Goal: Transaction & Acquisition: Book appointment/travel/reservation

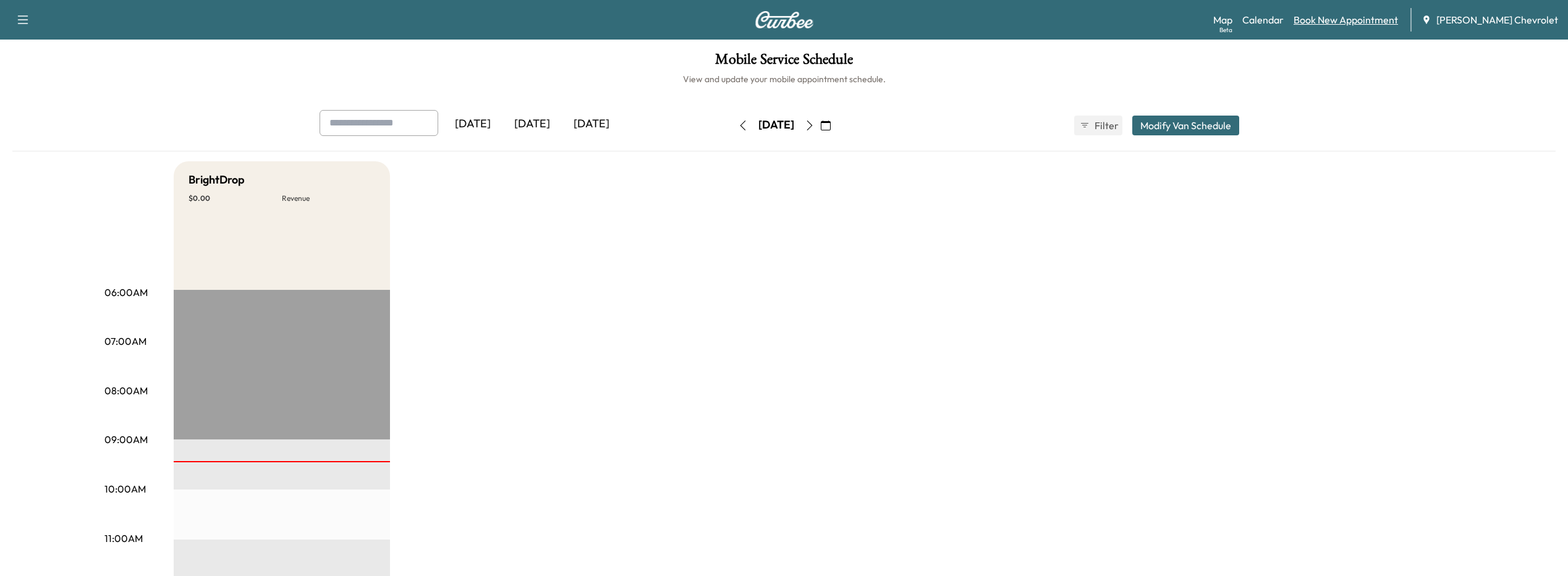
click at [1359, 19] on link "Book New Appointment" at bounding box center [1346, 20] width 104 height 15
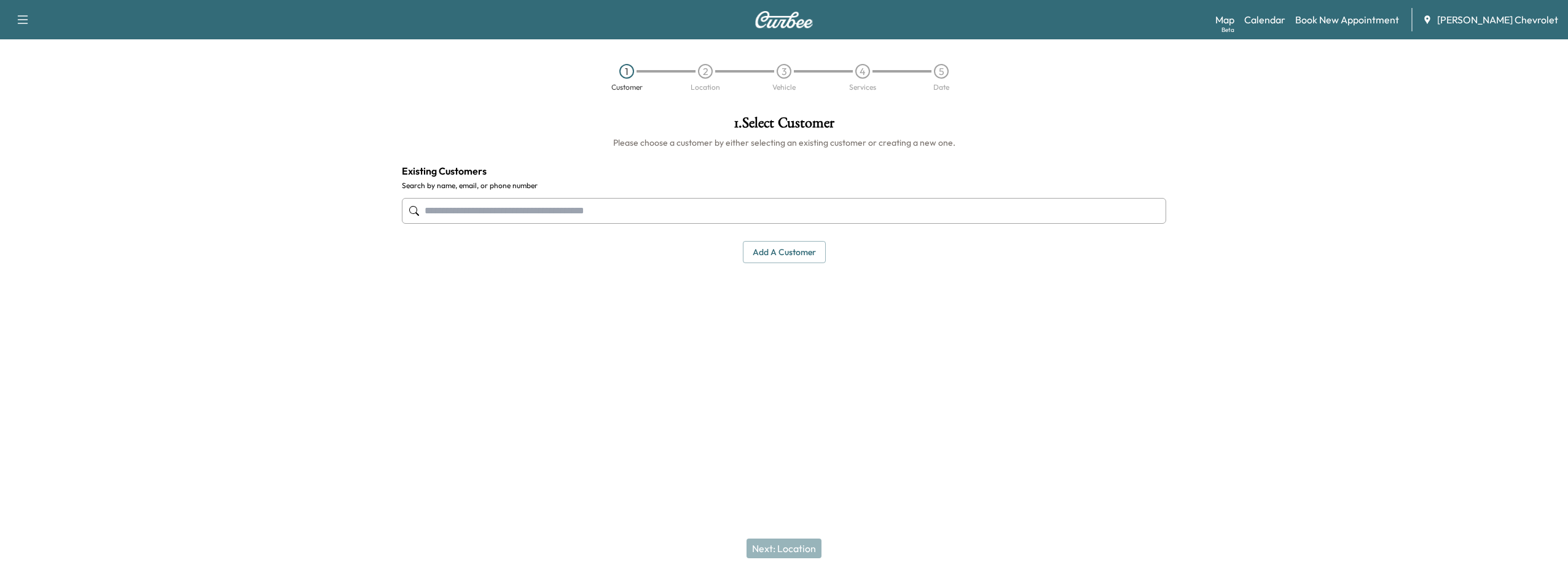
click at [634, 204] on input "text" at bounding box center [783, 210] width 764 height 25
type input "*"
type input "**********"
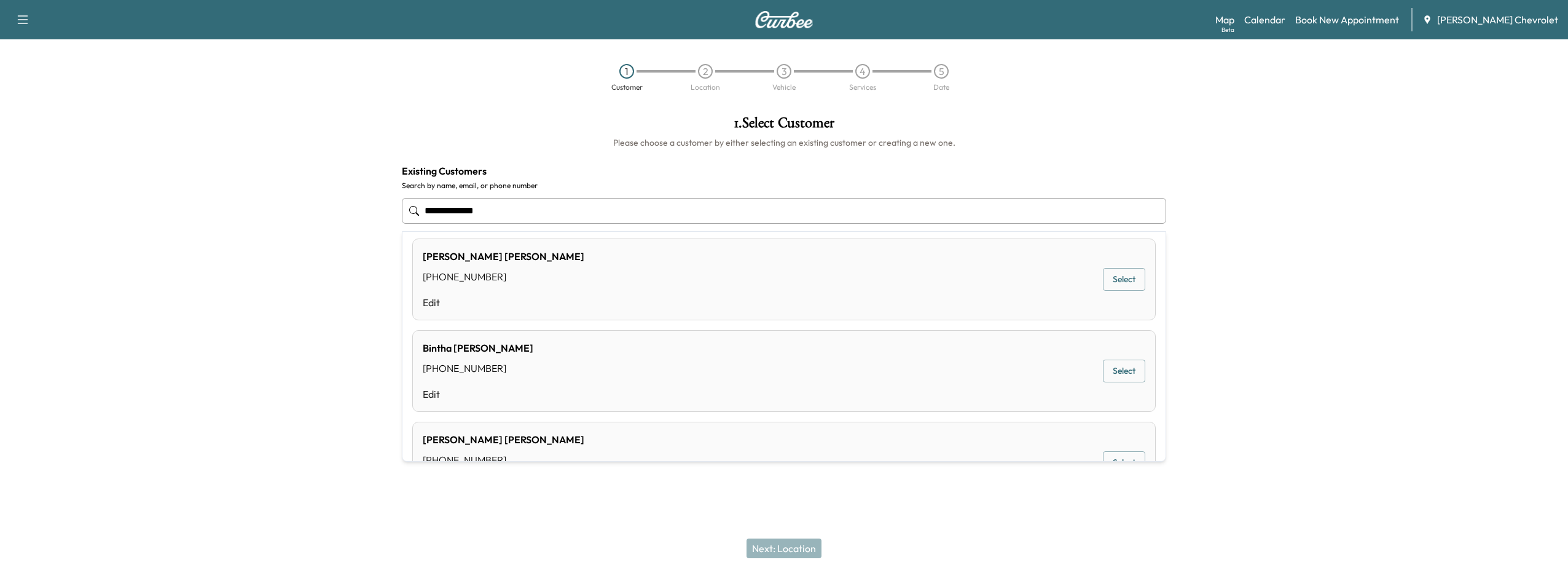
scroll to position [492, 0]
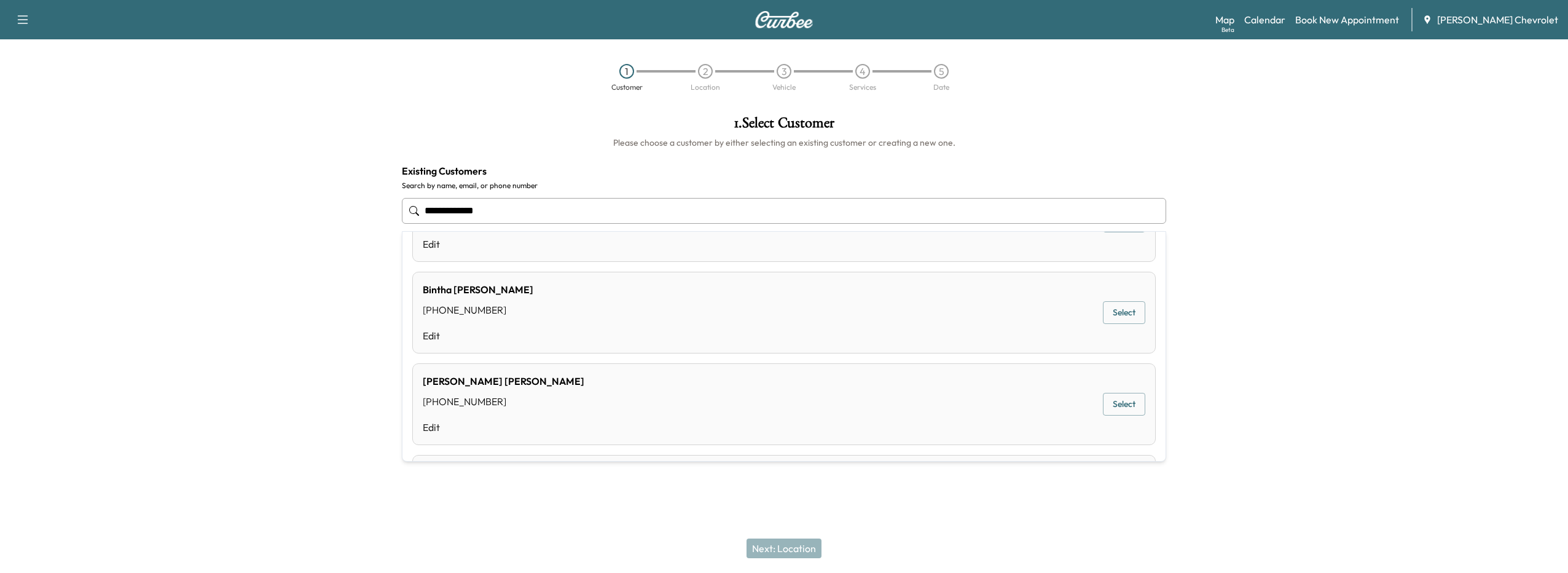
drag, startPoint x: 507, startPoint y: 216, endPoint x: 351, endPoint y: 195, distance: 157.4
click at [351, 195] on div "**********" at bounding box center [784, 249] width 1568 height 286
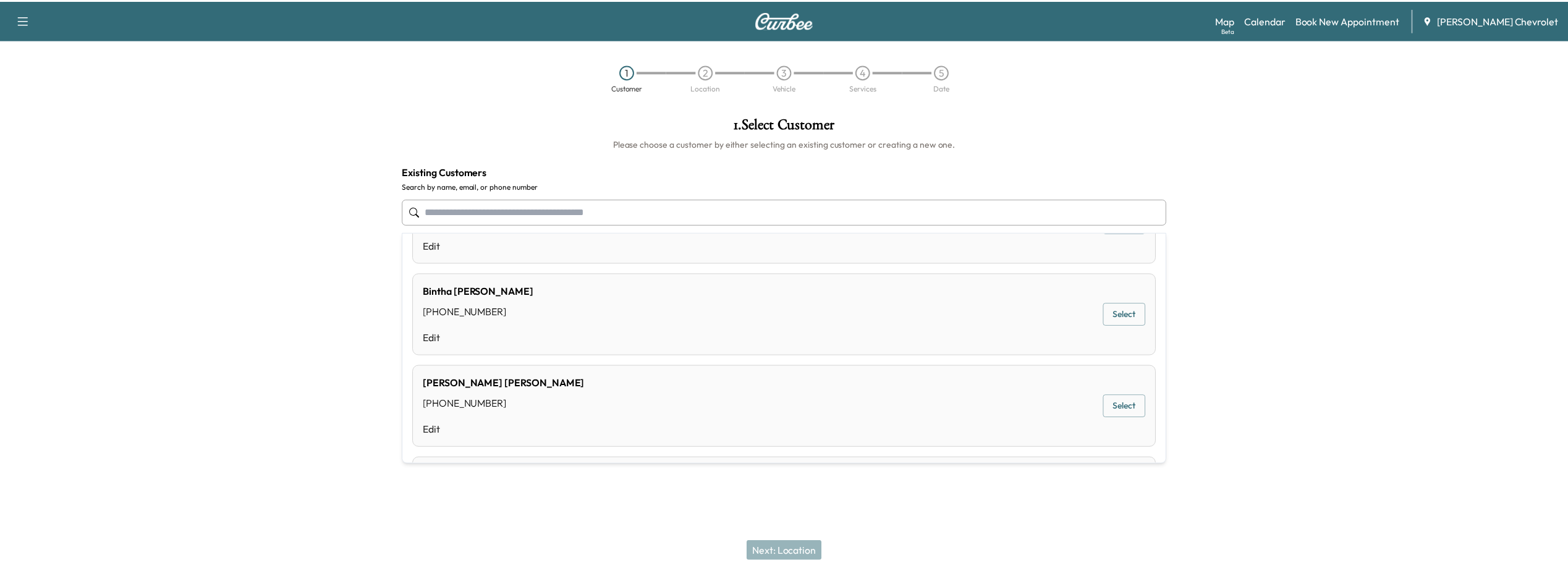
scroll to position [0, 0]
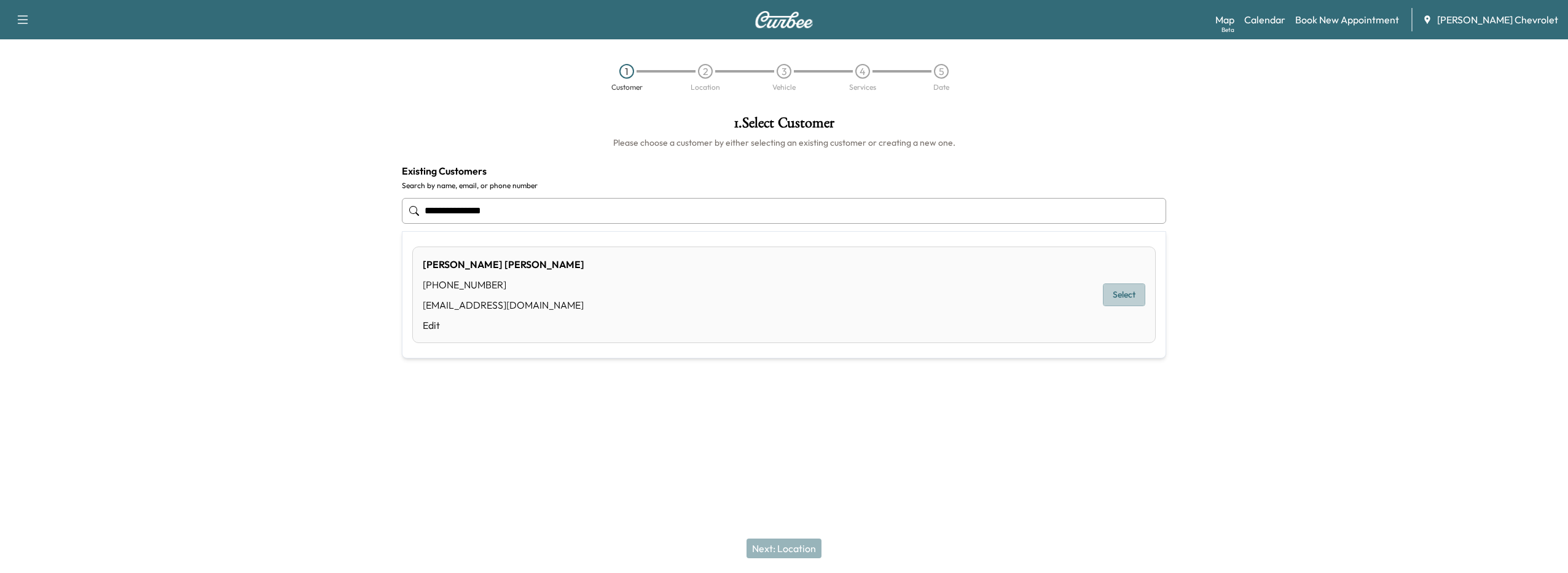
click at [1116, 288] on button "Select" at bounding box center [1123, 295] width 42 height 23
type input "**********"
click at [1119, 292] on button "Selected" at bounding box center [1130, 299] width 52 height 23
click at [1126, 302] on button "Selected" at bounding box center [1130, 299] width 52 height 23
click at [782, 550] on button "Next: Location" at bounding box center [784, 548] width 75 height 20
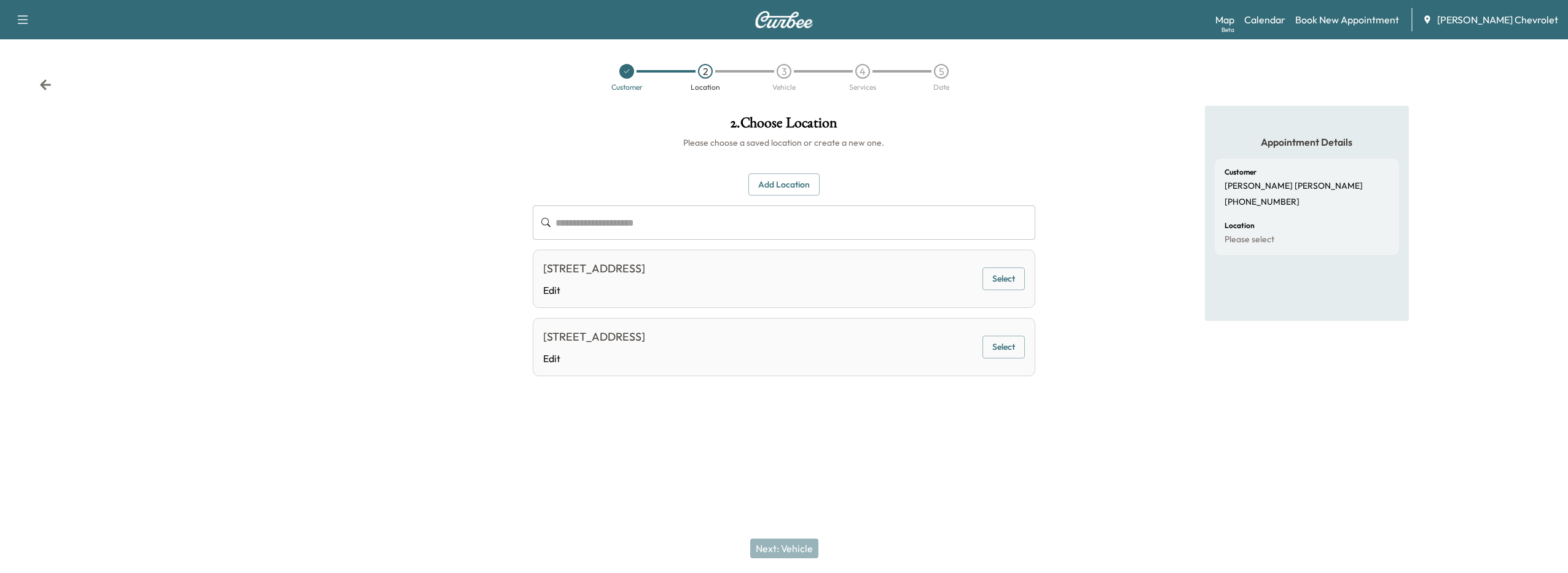
click at [1002, 353] on button "Select" at bounding box center [1003, 347] width 42 height 23
click at [811, 550] on button "Next: Vehicle" at bounding box center [784, 548] width 68 height 20
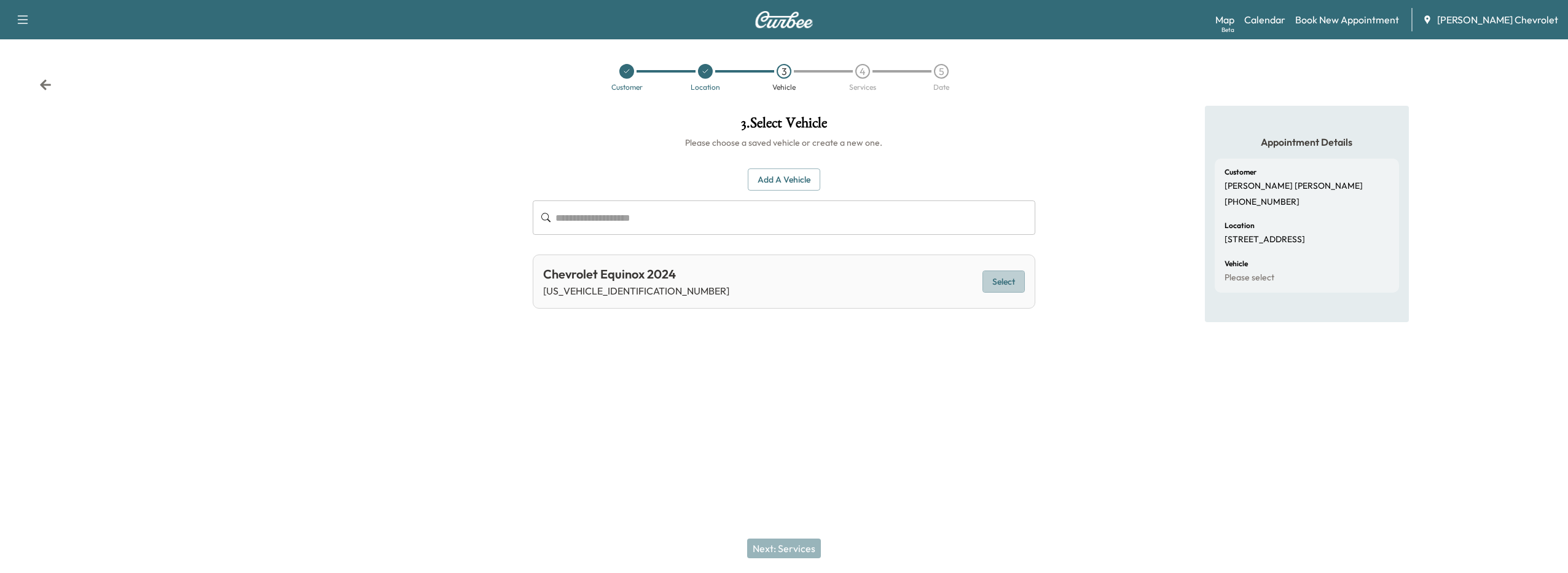
click at [1009, 286] on button "Select" at bounding box center [1003, 282] width 42 height 23
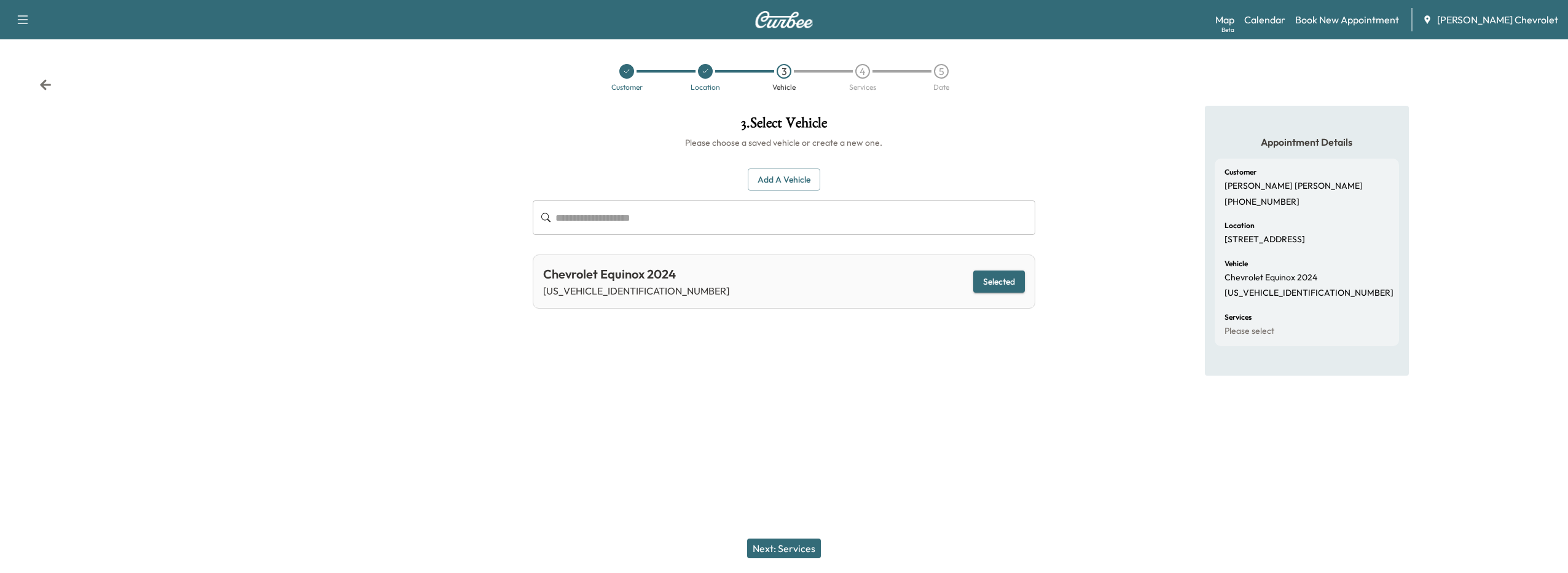
click at [797, 553] on button "Next: Services" at bounding box center [784, 548] width 74 height 20
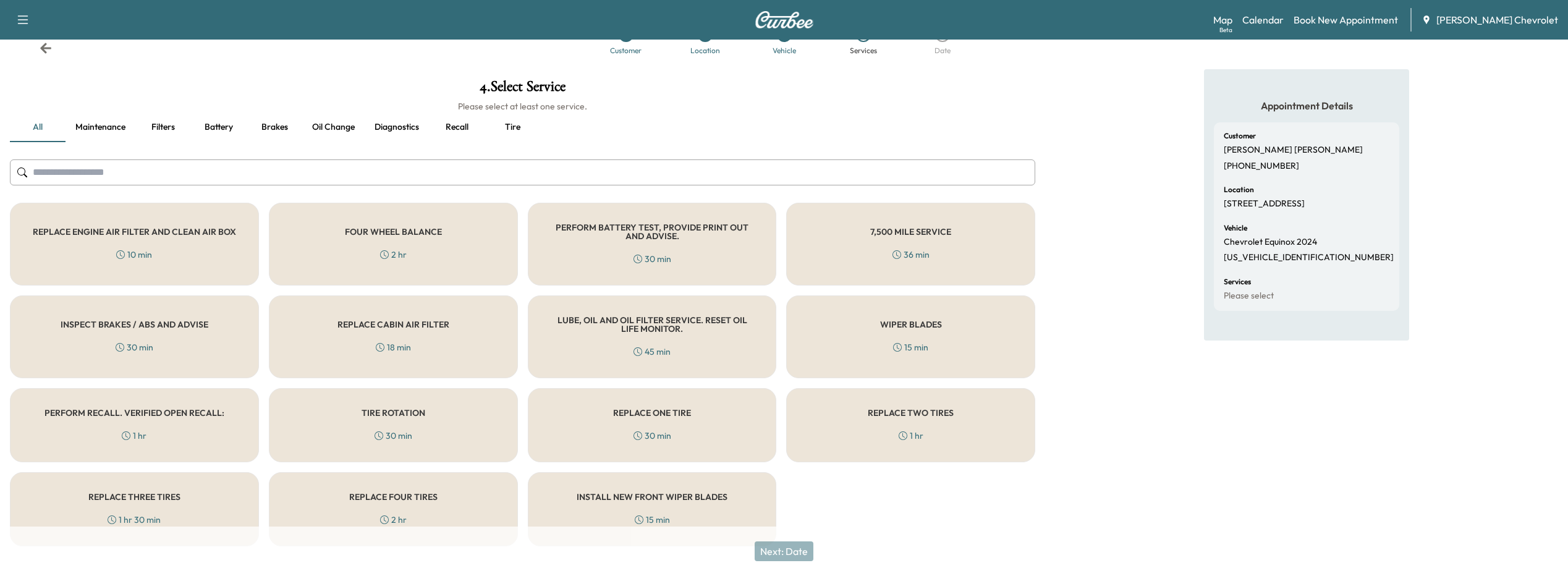
scroll to position [57, 0]
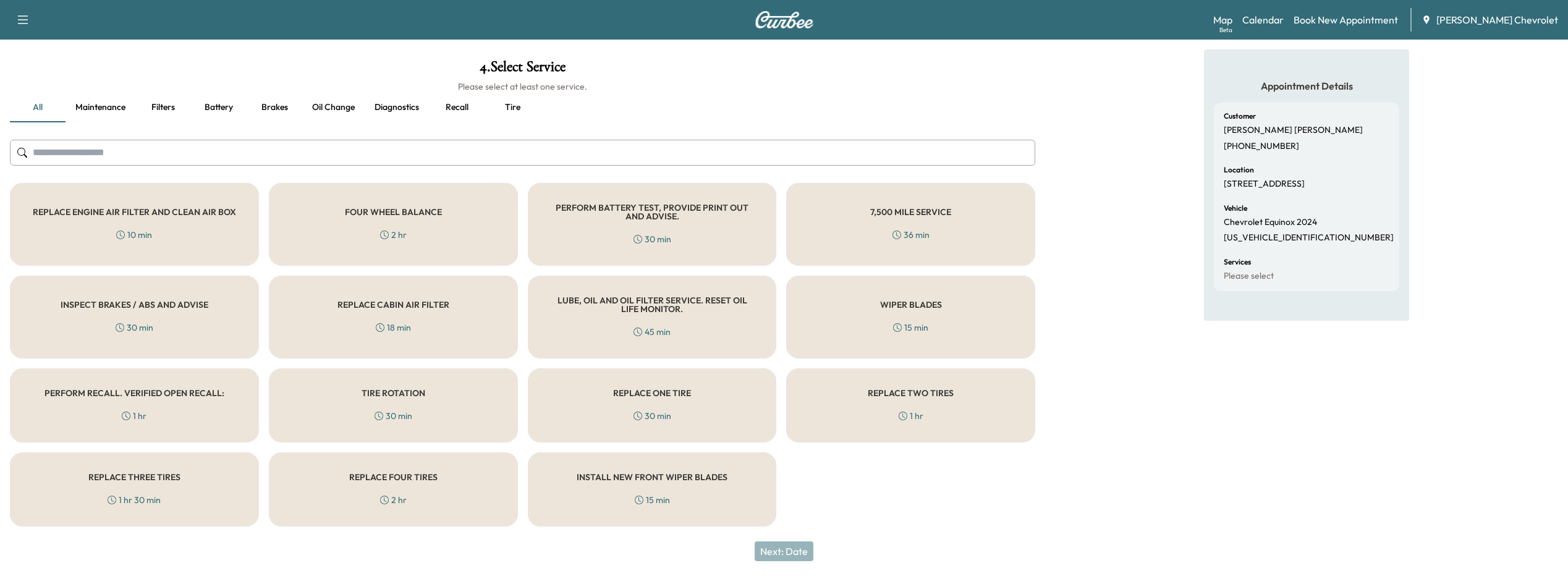
click at [185, 320] on div "INSPECT BRAKES / ABS AND ADVISE 30 min" at bounding box center [134, 316] width 249 height 82
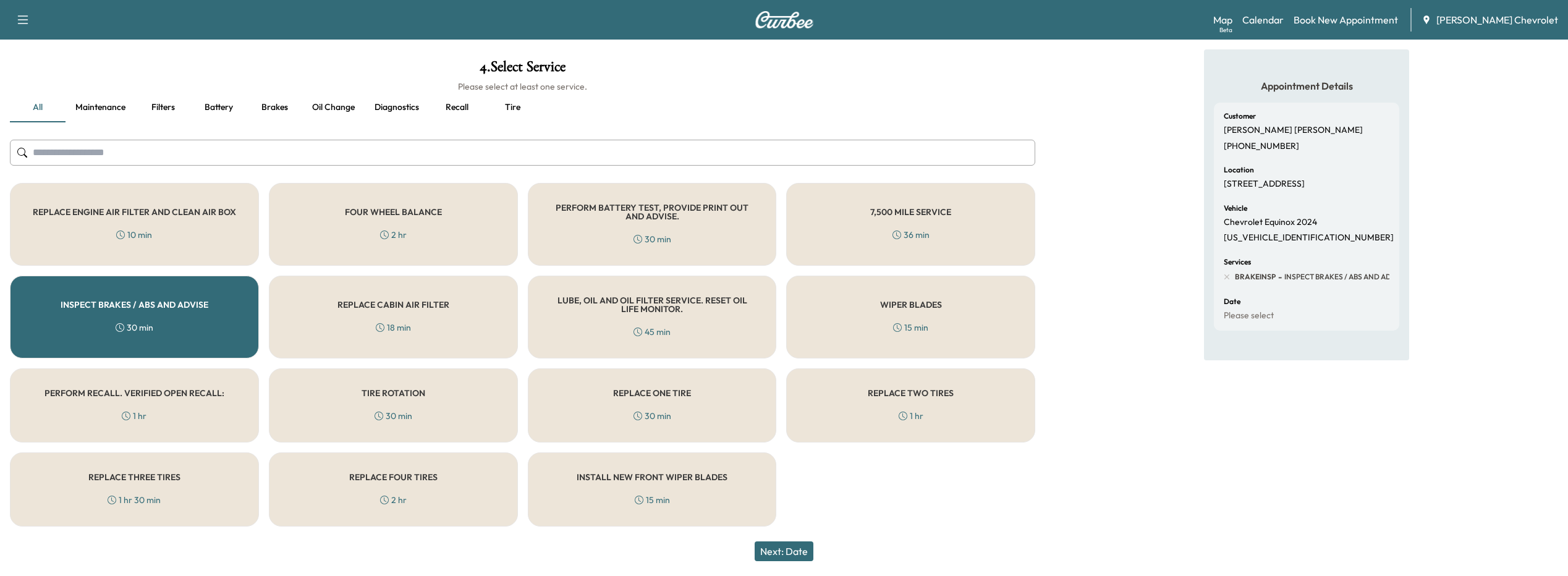
click at [791, 556] on button "Next: Date" at bounding box center [784, 550] width 59 height 20
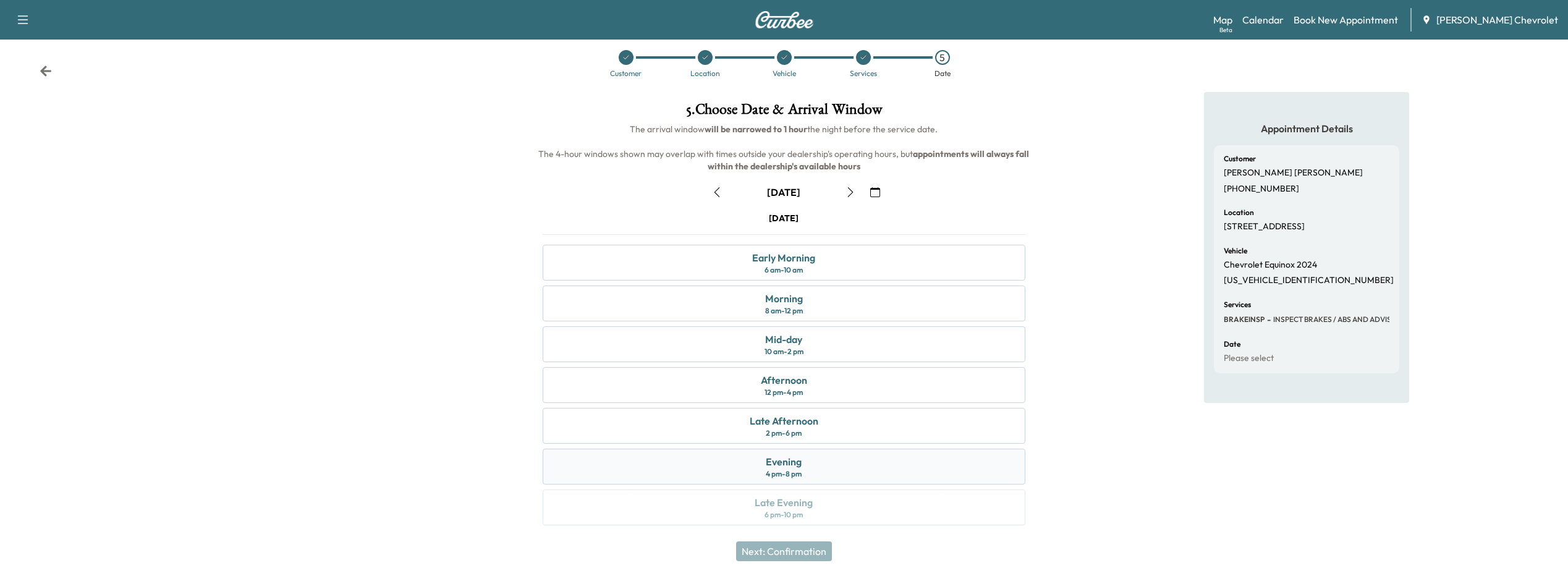
scroll to position [18, 0]
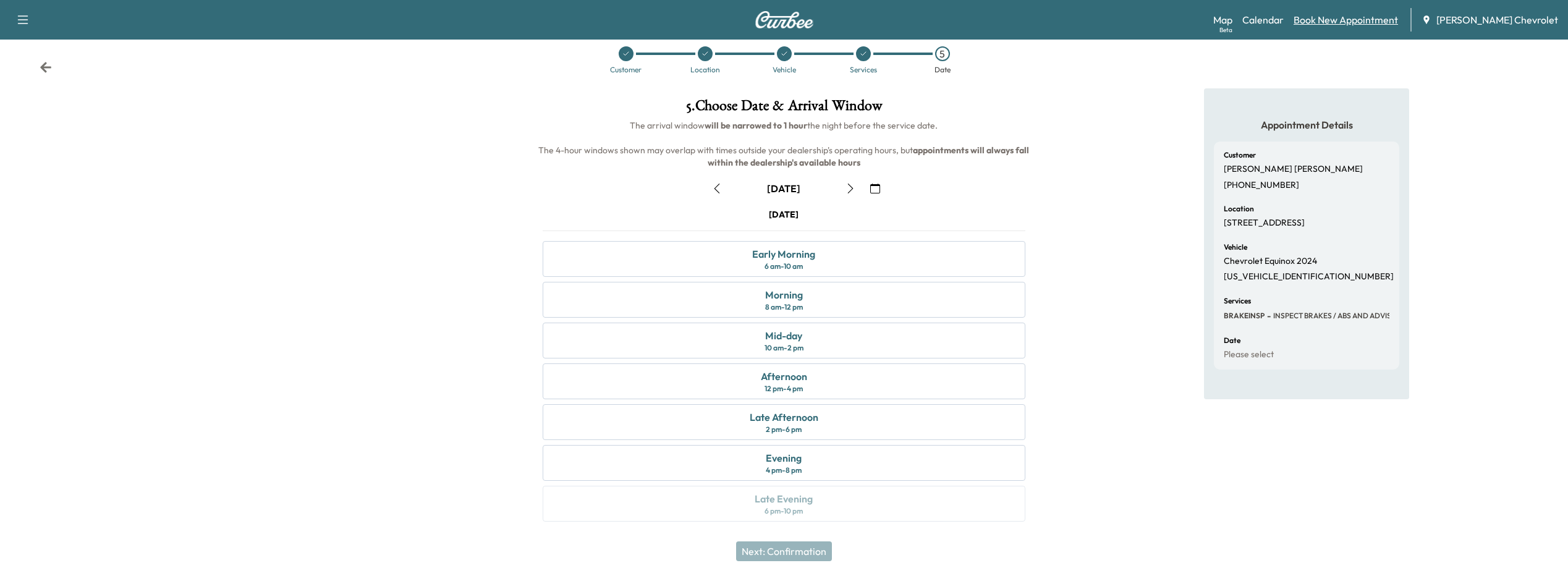
click at [1340, 19] on link "Book New Appointment" at bounding box center [1346, 20] width 104 height 15
click at [1341, 22] on link "Book New Appointment" at bounding box center [1346, 20] width 104 height 15
click at [1290, 27] on div "Map Beta Calendar Book New Appointment [PERSON_NAME] Chevrolet" at bounding box center [1386, 19] width 345 height 24
click at [1284, 19] on link "Calendar" at bounding box center [1263, 20] width 42 height 15
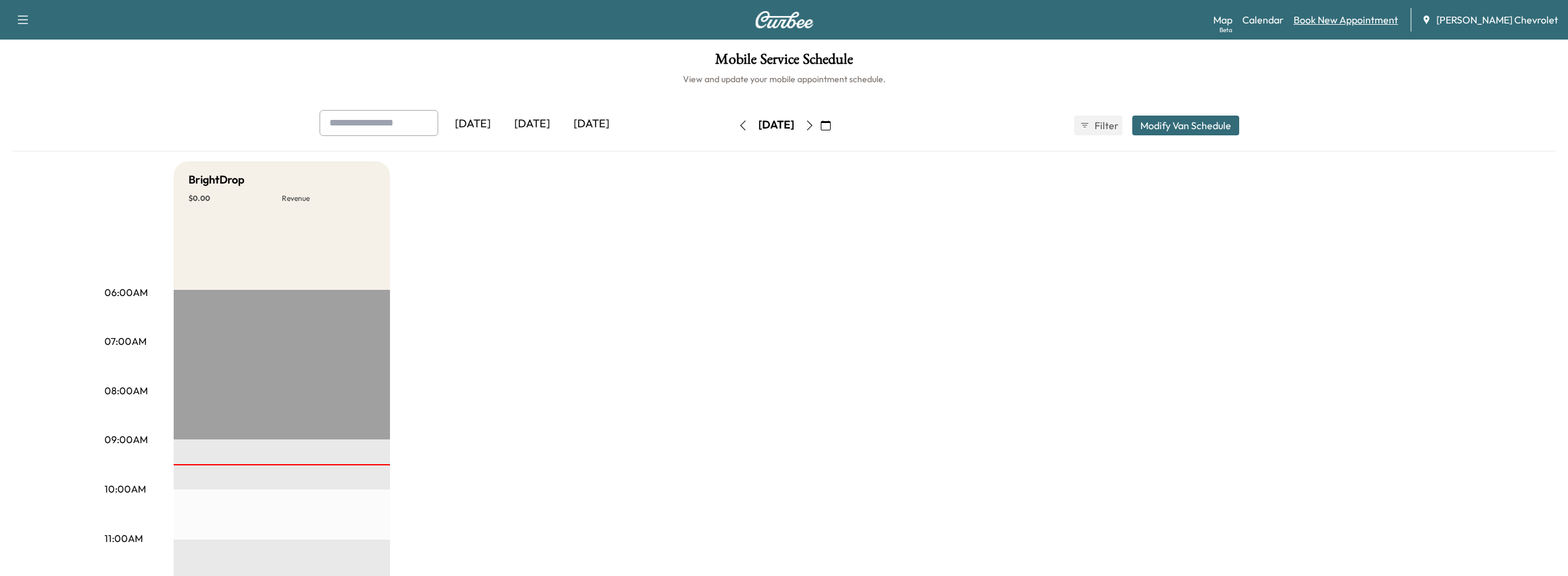
click at [1365, 15] on link "Book New Appointment" at bounding box center [1346, 20] width 104 height 15
